Goal: Task Accomplishment & Management: Manage account settings

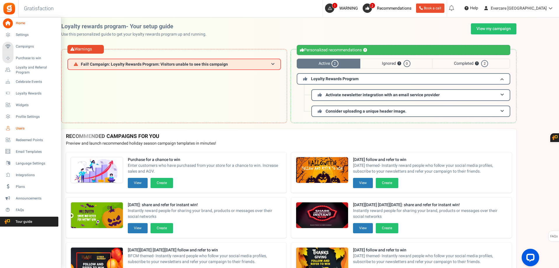
click at [24, 127] on span "Users" at bounding box center [36, 128] width 41 height 5
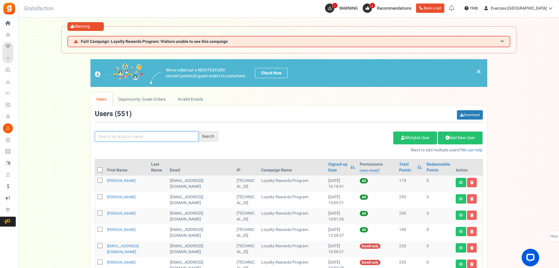
click at [124, 134] on input "text" at bounding box center [146, 136] width 103 height 10
type input "[PERSON_NAME]"
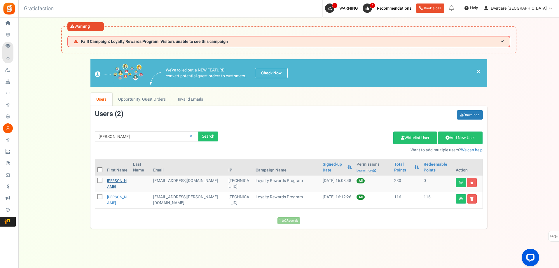
click at [119, 182] on link "[PERSON_NAME]" at bounding box center [117, 183] width 20 height 11
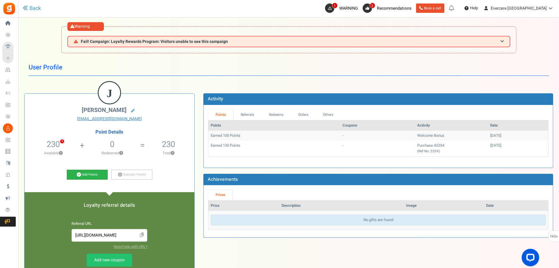
click at [91, 175] on link "Add Points" at bounding box center [87, 175] width 41 height 10
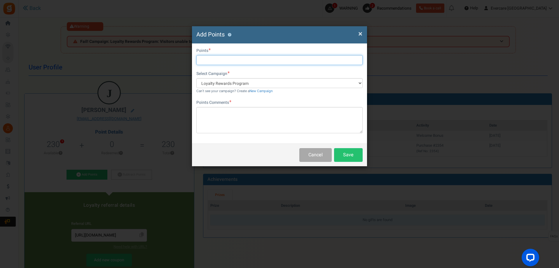
click at [233, 61] on input "text" at bounding box center [279, 60] width 166 height 10
type input "200"
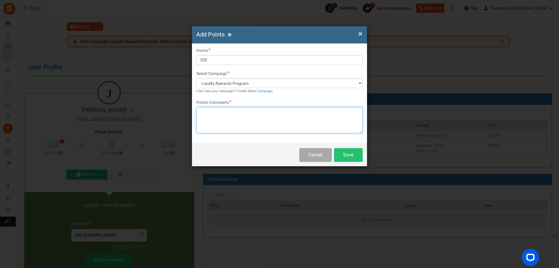
click at [220, 119] on textarea at bounding box center [279, 120] width 166 height 26
paste textarea "Provided product review/feedback"
type textarea "Provided product review/feedback"
click at [348, 157] on button "Save" at bounding box center [348, 155] width 29 height 14
